Goal: Task Accomplishment & Management: Use online tool/utility

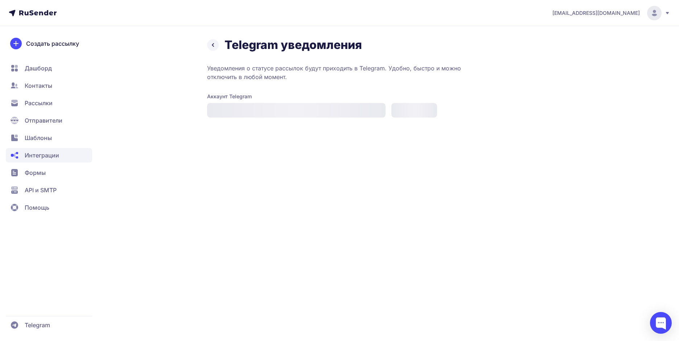
click at [286, 87] on div "Уведомления о статусе рассылок будут приходить в Telegram. Удобно, быстро и мож…" at bounding box center [388, 91] width 363 height 54
click at [262, 106] on div at bounding box center [296, 110] width 179 height 15
click at [287, 91] on div "Уведомления о статусе рассылок будут приходить в Telegram. Удобно, быстро и мож…" at bounding box center [388, 91] width 363 height 54
click at [246, 115] on div at bounding box center [296, 110] width 179 height 15
click at [48, 142] on span "Шаблоны" at bounding box center [38, 138] width 27 height 9
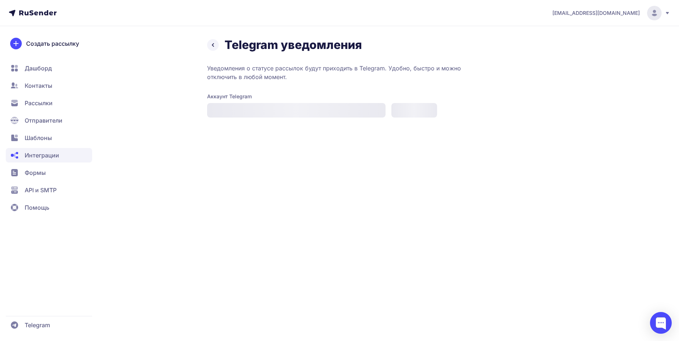
click at [285, 86] on div "Уведомления о статусе рассылок будут приходить в Telegram. Удобно, быстро и мож…" at bounding box center [388, 91] width 363 height 54
click at [213, 45] on icon at bounding box center [212, 45] width 1 height 3
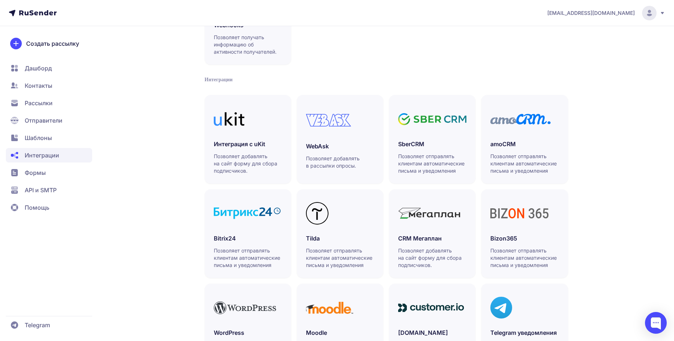
scroll to position [109, 0]
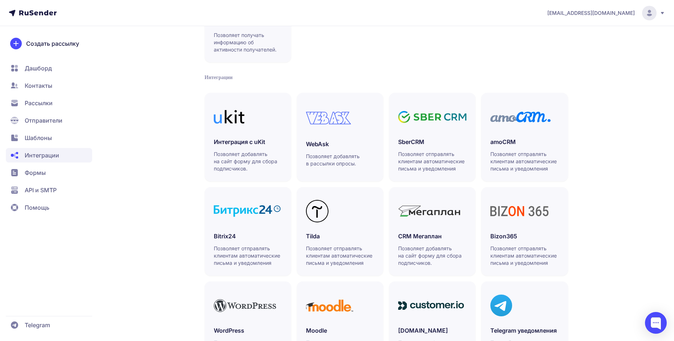
click at [384, 144] on div "Интеграция с uKit Позволяет добавлять на сайт форму для сбора подписчиков. WebA…" at bounding box center [386, 231] width 363 height 277
click at [411, 143] on h3 "SberCRM" at bounding box center [432, 142] width 68 height 9
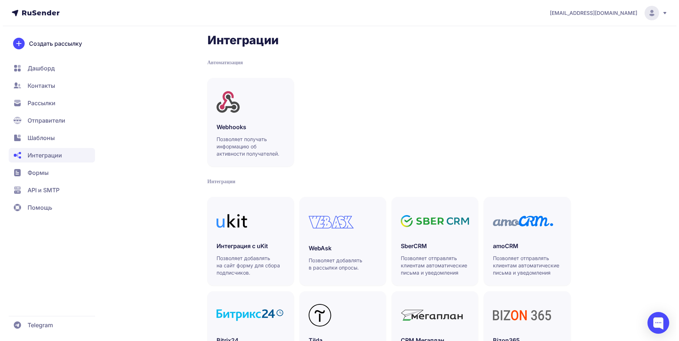
scroll to position [0, 0]
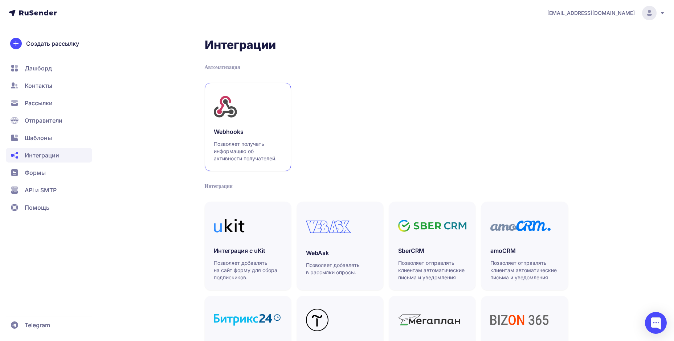
click at [245, 134] on h3 "Webhooks" at bounding box center [248, 131] width 68 height 9
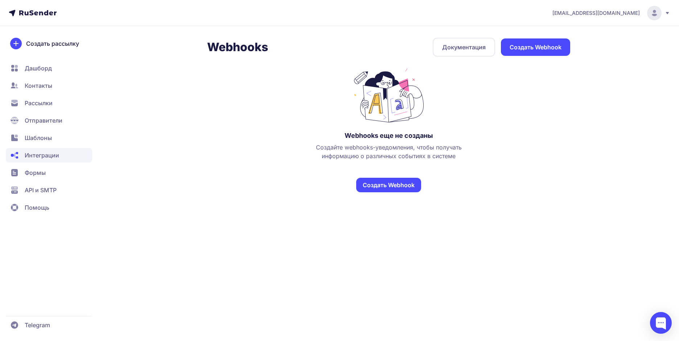
click at [402, 182] on link "Создать Webhook" at bounding box center [388, 185] width 65 height 15
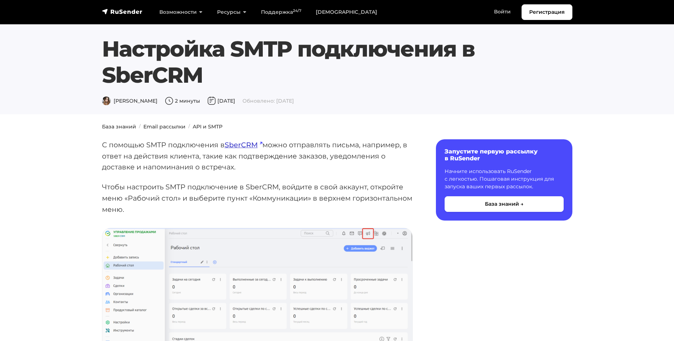
click at [235, 144] on link "SberCRM" at bounding box center [244, 144] width 38 height 9
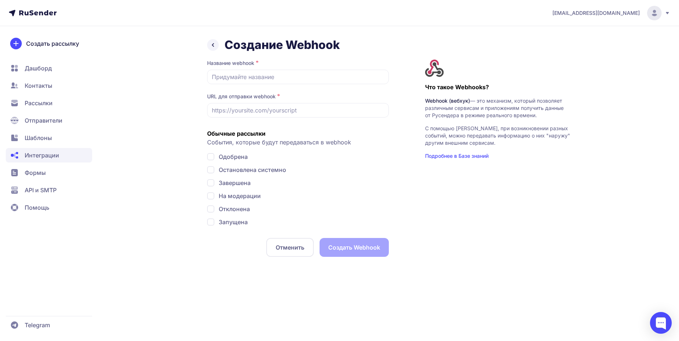
click at [217, 45] on icon at bounding box center [213, 45] width 9 height 9
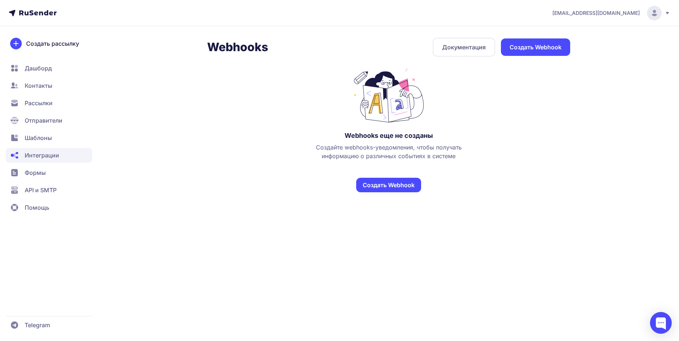
click at [46, 150] on span "Интеграции" at bounding box center [49, 155] width 86 height 15
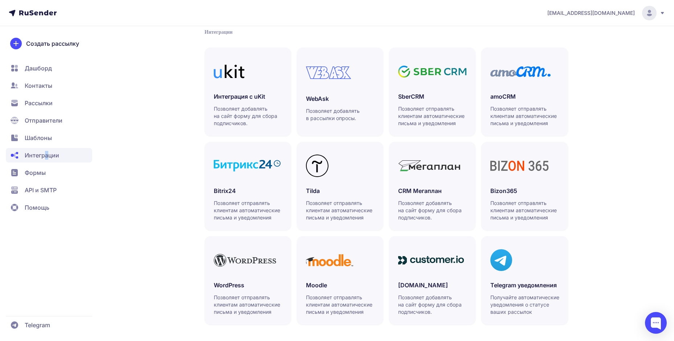
scroll to position [158, 0]
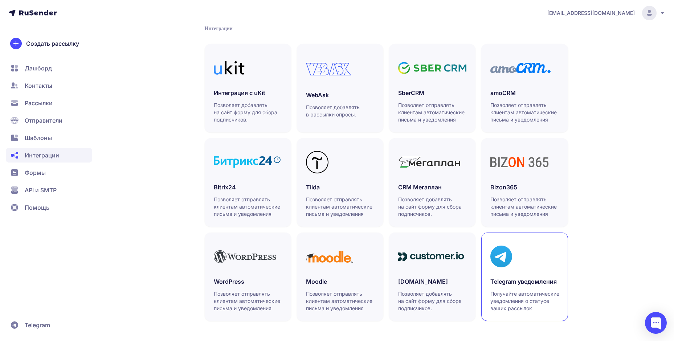
click at [539, 261] on div at bounding box center [524, 257] width 68 height 30
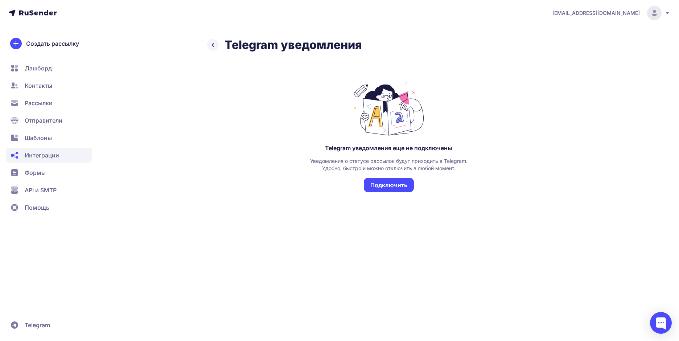
click at [395, 190] on button "Подключить" at bounding box center [389, 185] width 50 height 15
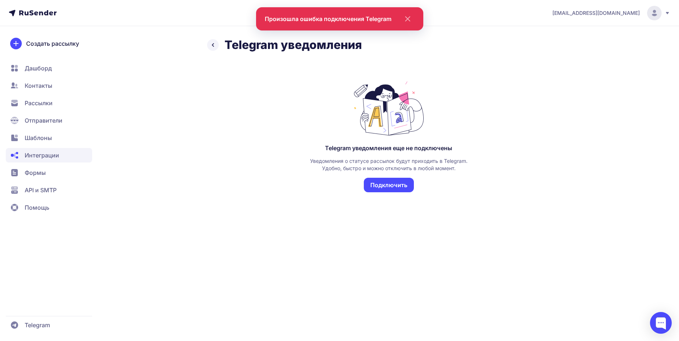
click at [53, 157] on span "Интеграции" at bounding box center [42, 155] width 34 height 9
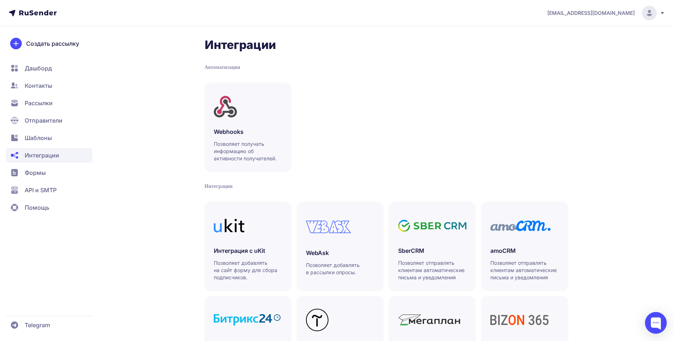
click at [42, 68] on span "Дашборд" at bounding box center [38, 68] width 27 height 9
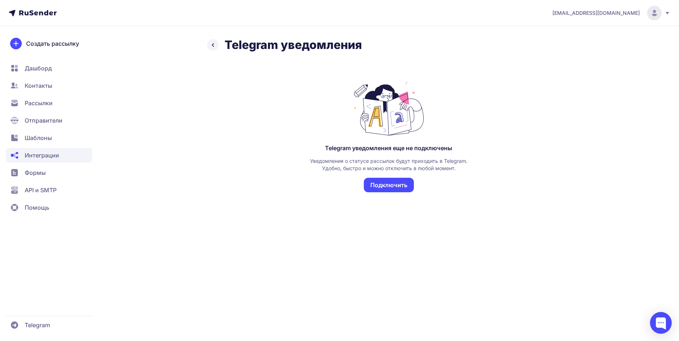
click at [372, 189] on button "Подключить" at bounding box center [389, 185] width 50 height 15
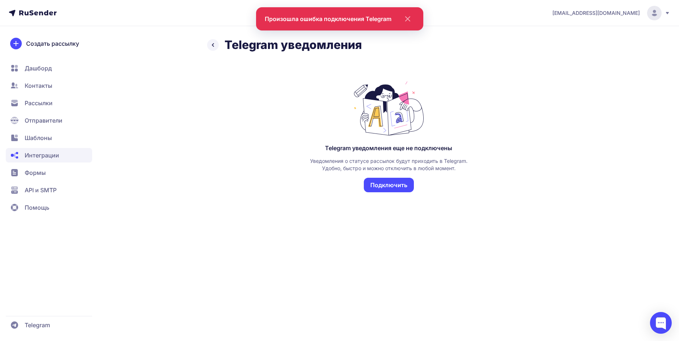
click at [60, 100] on span "Рассылки" at bounding box center [49, 103] width 86 height 15
